Goal: Find specific page/section: Find specific page/section

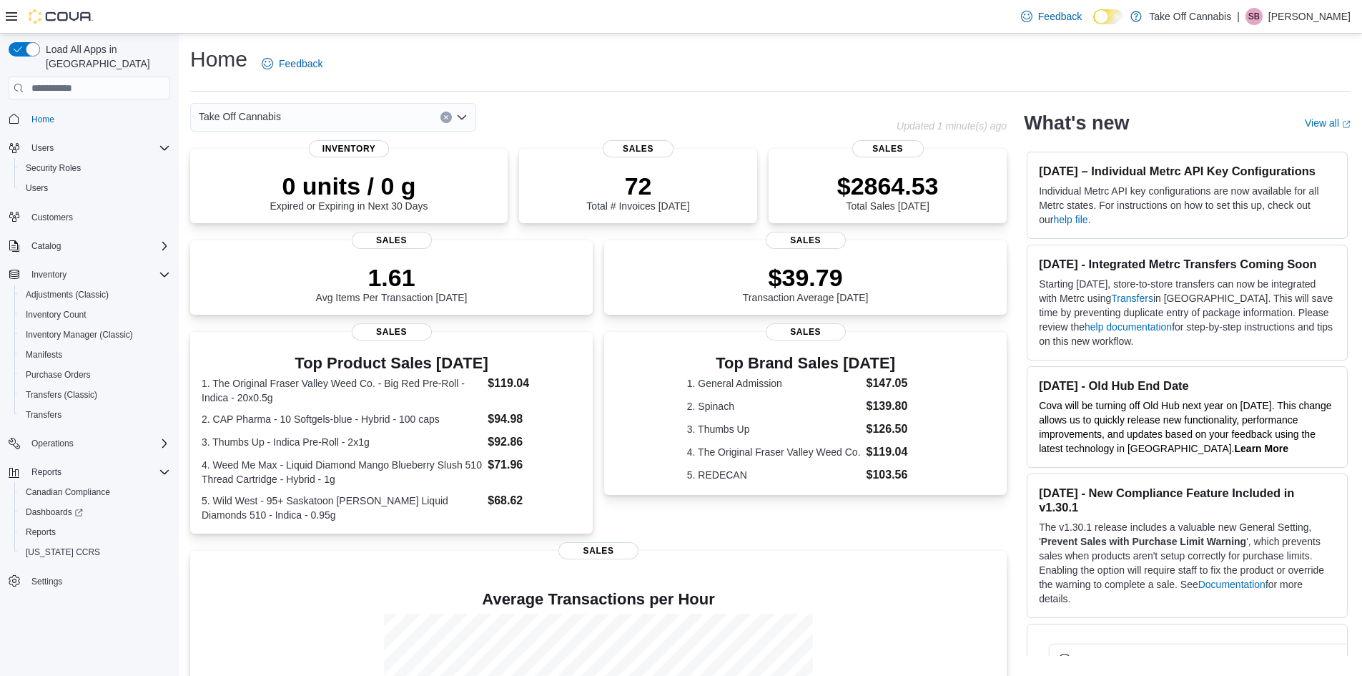
click at [458, 119] on icon "Open list of options" at bounding box center [461, 117] width 11 height 11
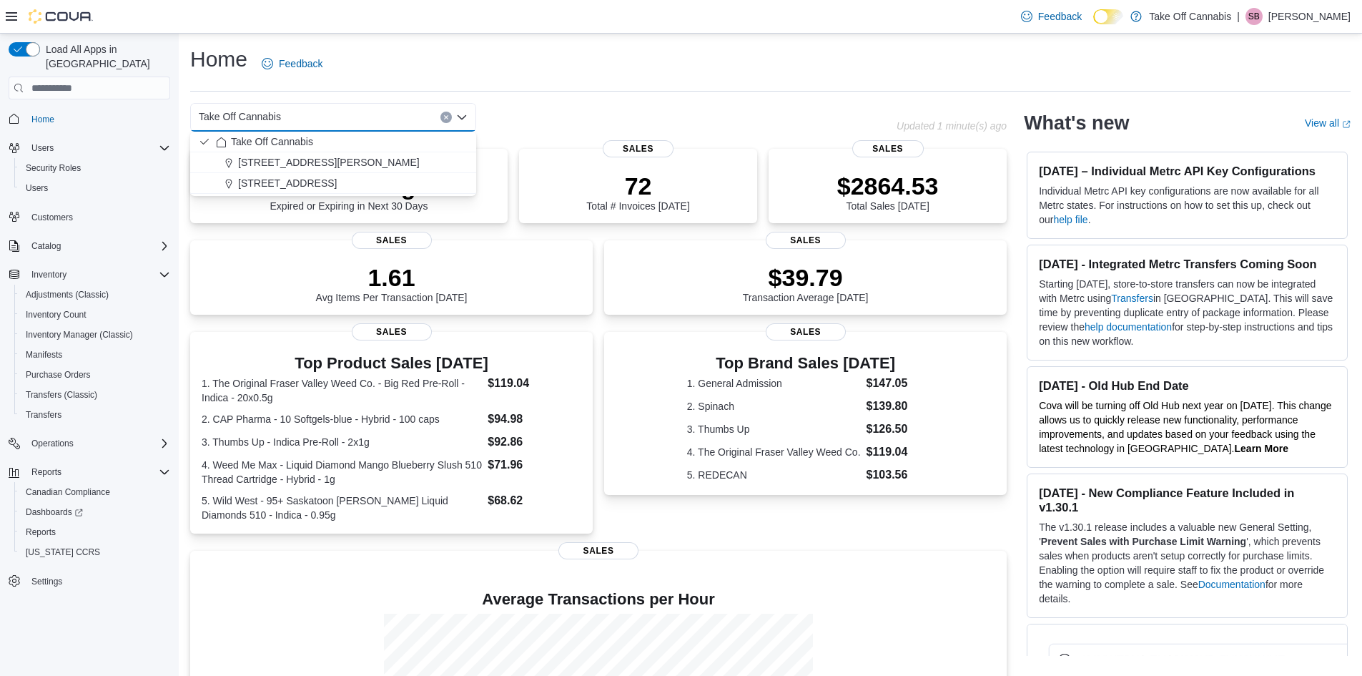
click at [966, 51] on div "Home Feedback" at bounding box center [770, 63] width 1160 height 37
